Goal: Find specific page/section: Find specific page/section

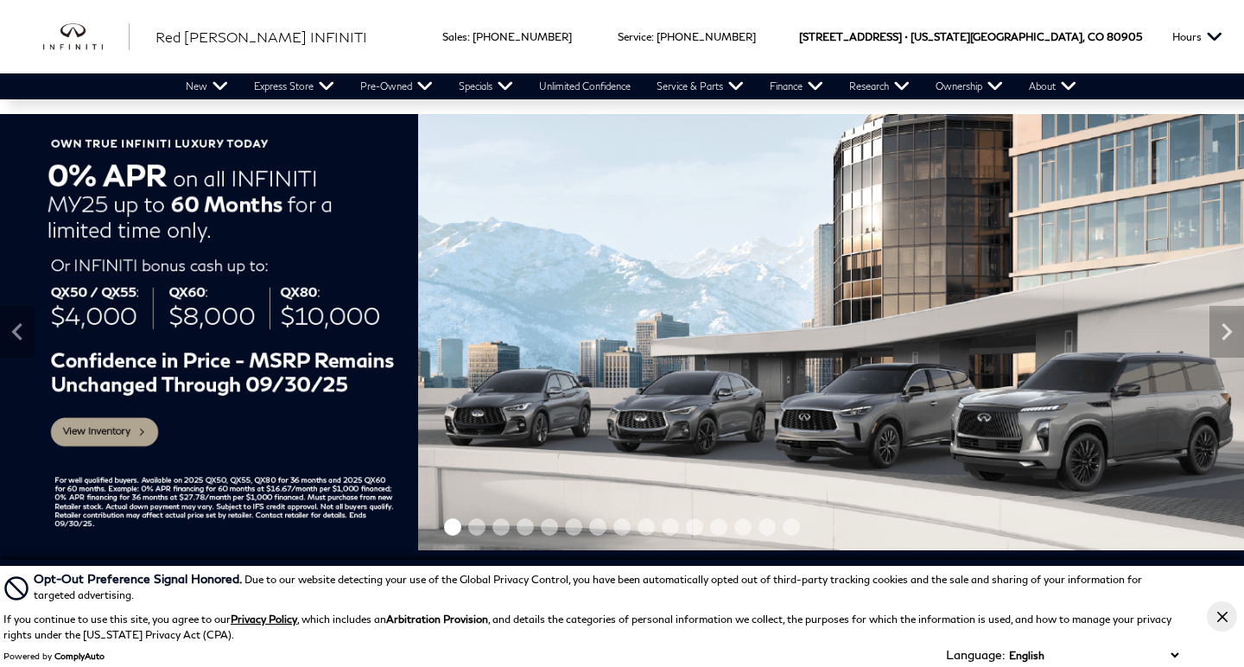
click at [1219, 614] on icon "Close Button" at bounding box center [1223, 617] width 10 height 10
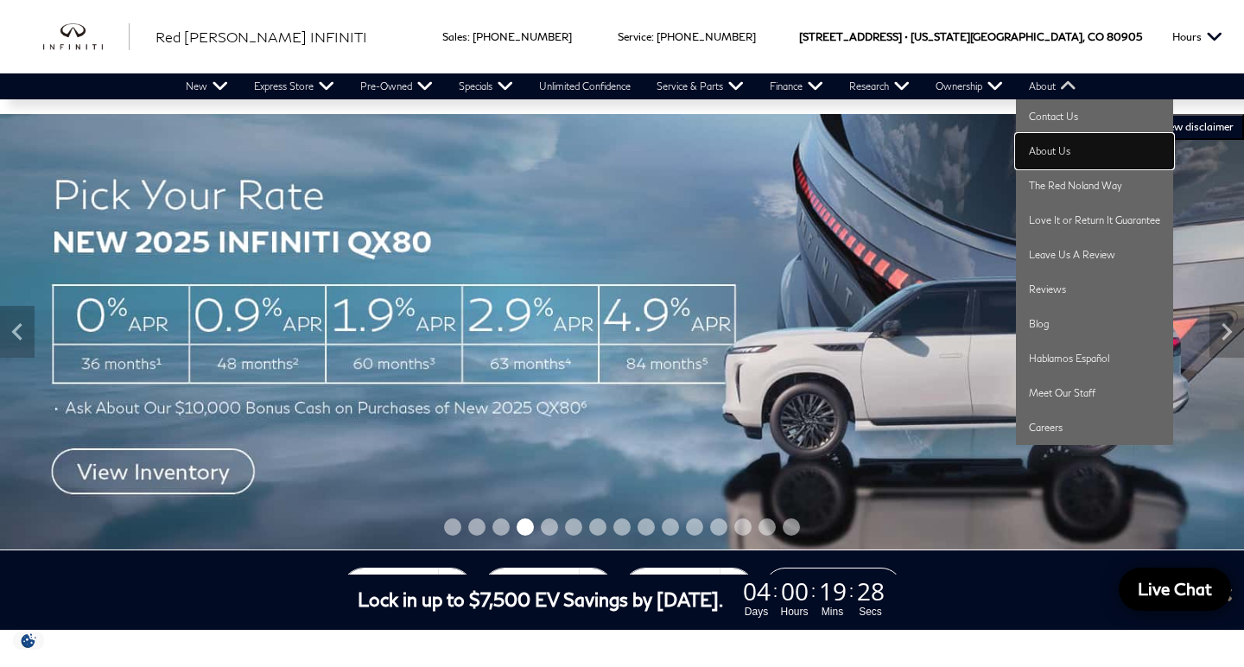
click at [1065, 148] on link "About Us" at bounding box center [1094, 151] width 157 height 35
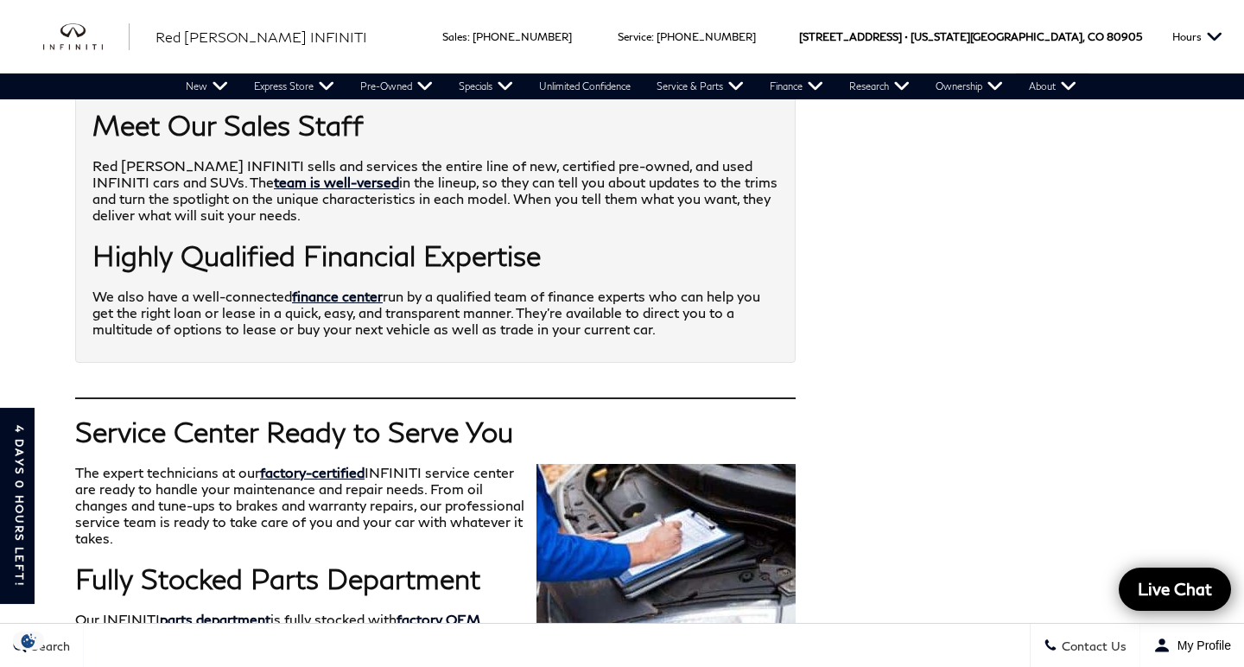
scroll to position [1307, 0]
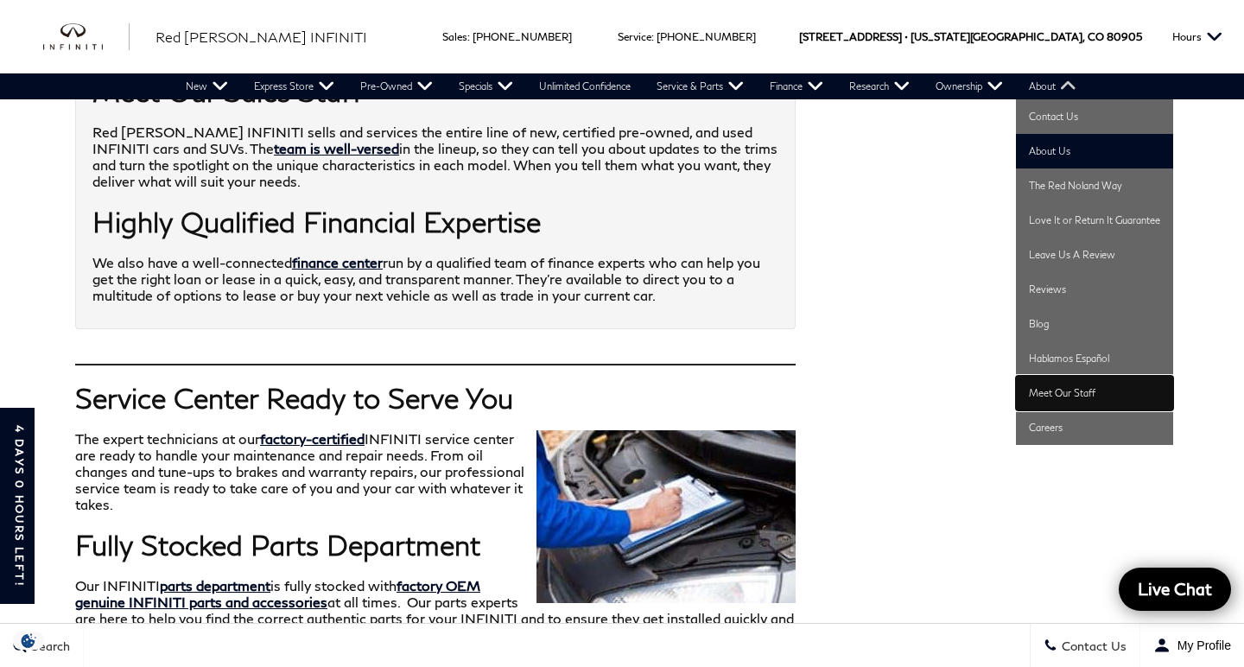
click at [1072, 383] on link "Meet Our Staff" at bounding box center [1094, 393] width 157 height 35
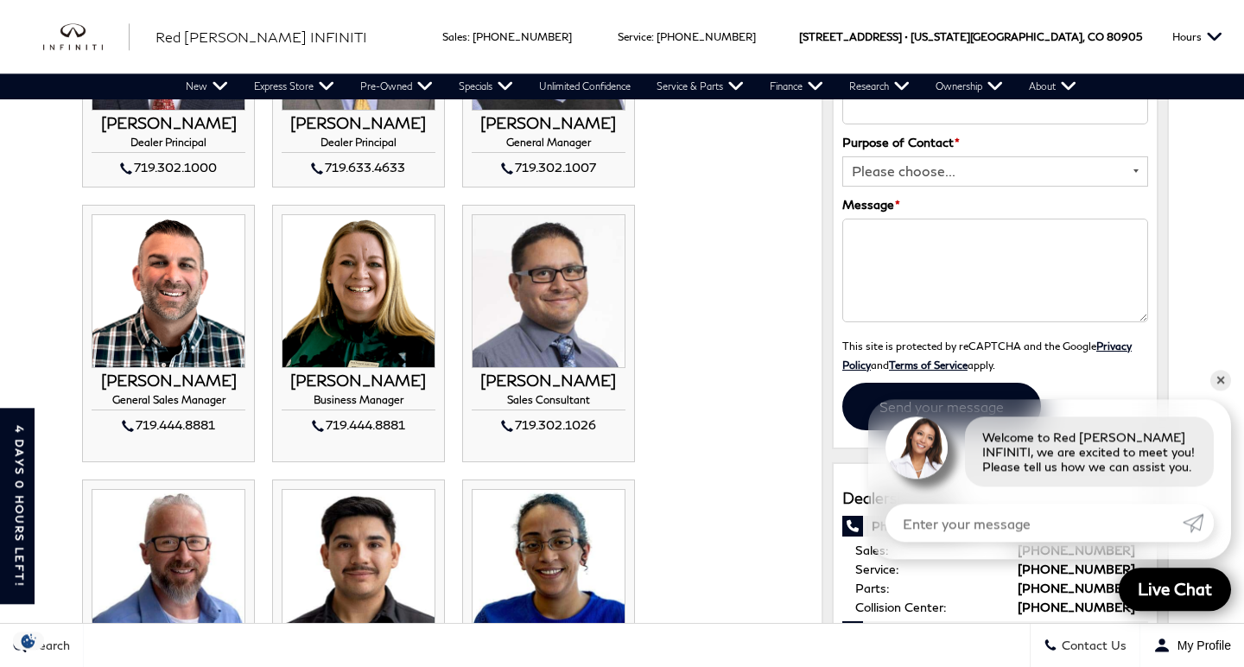
scroll to position [373, 0]
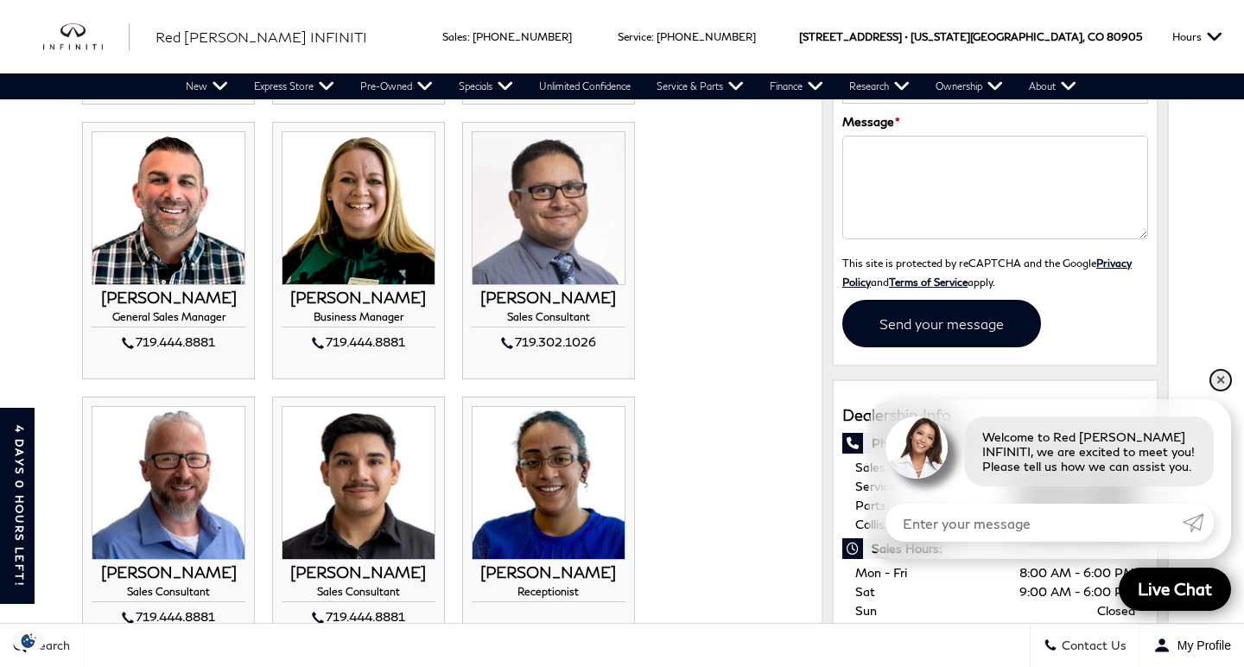
click at [1221, 382] on link "✕" at bounding box center [1221, 380] width 21 height 21
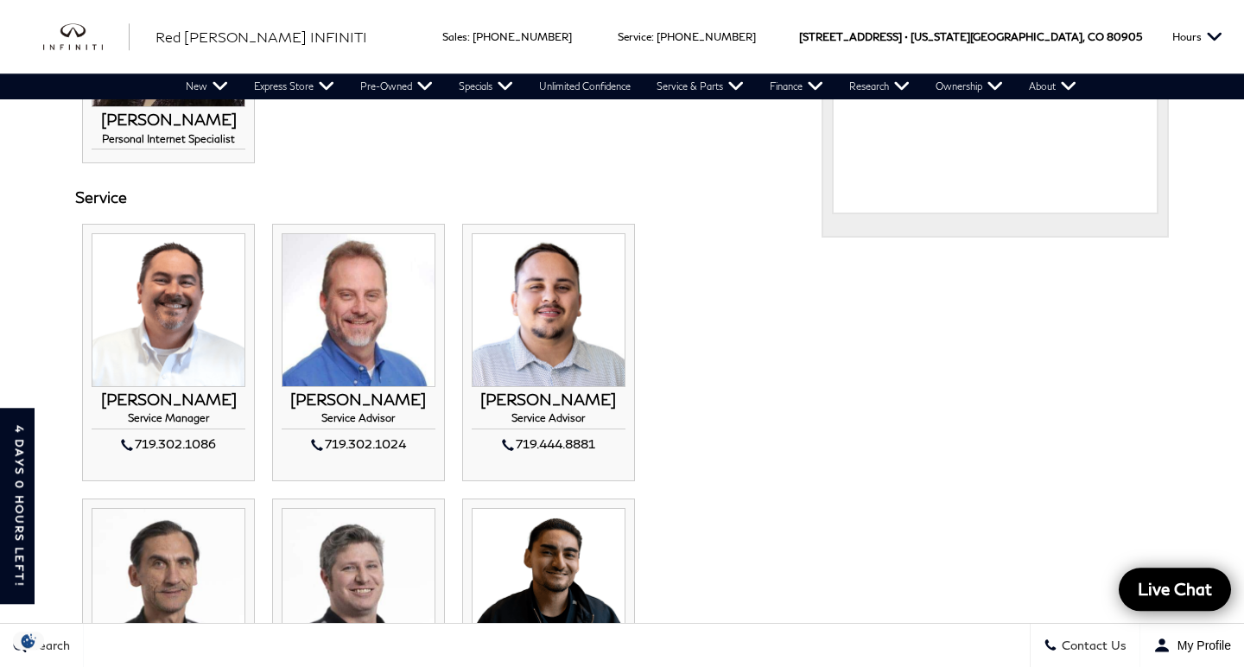
scroll to position [280, 0]
